Goal: Navigation & Orientation: Find specific page/section

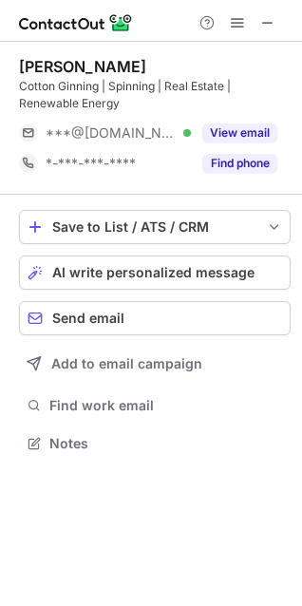
scroll to position [430, 302]
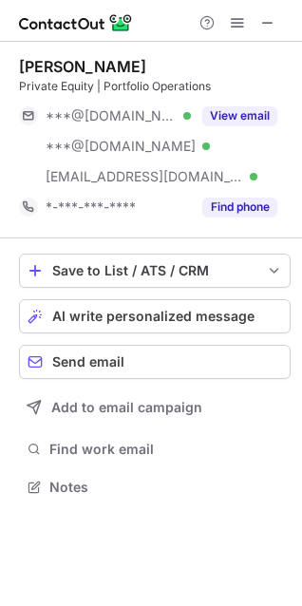
scroll to position [474, 302]
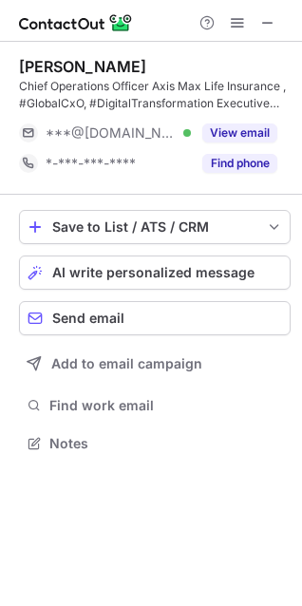
scroll to position [430, 302]
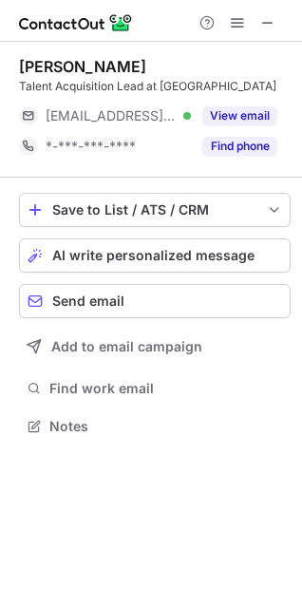
scroll to position [413, 302]
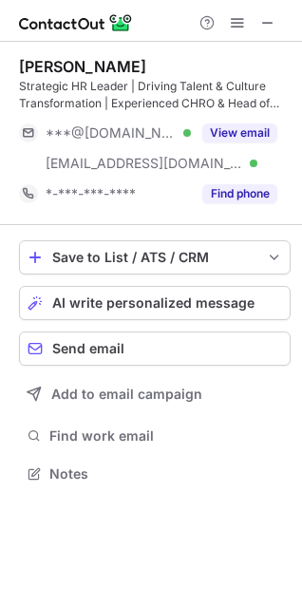
scroll to position [461, 302]
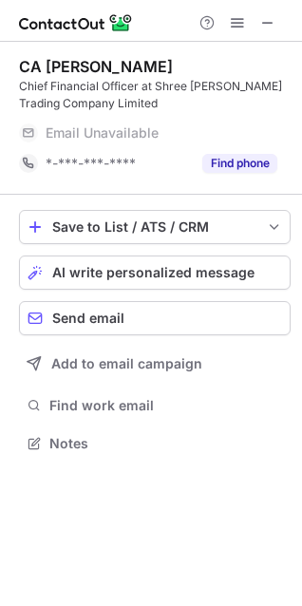
scroll to position [430, 302]
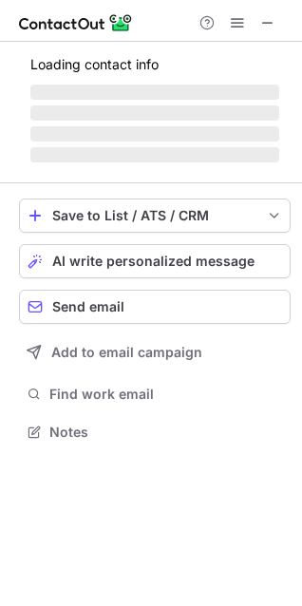
scroll to position [419, 302]
click at [274, 18] on span at bounding box center [267, 22] width 15 height 15
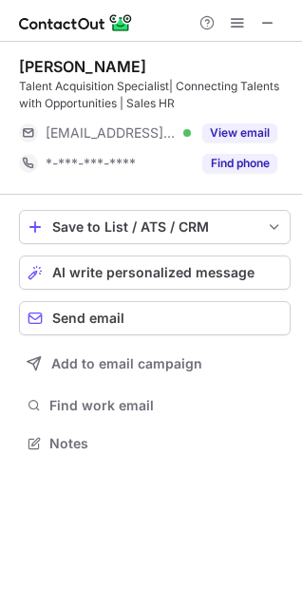
scroll to position [430, 302]
